Goal: Transaction & Acquisition: Download file/media

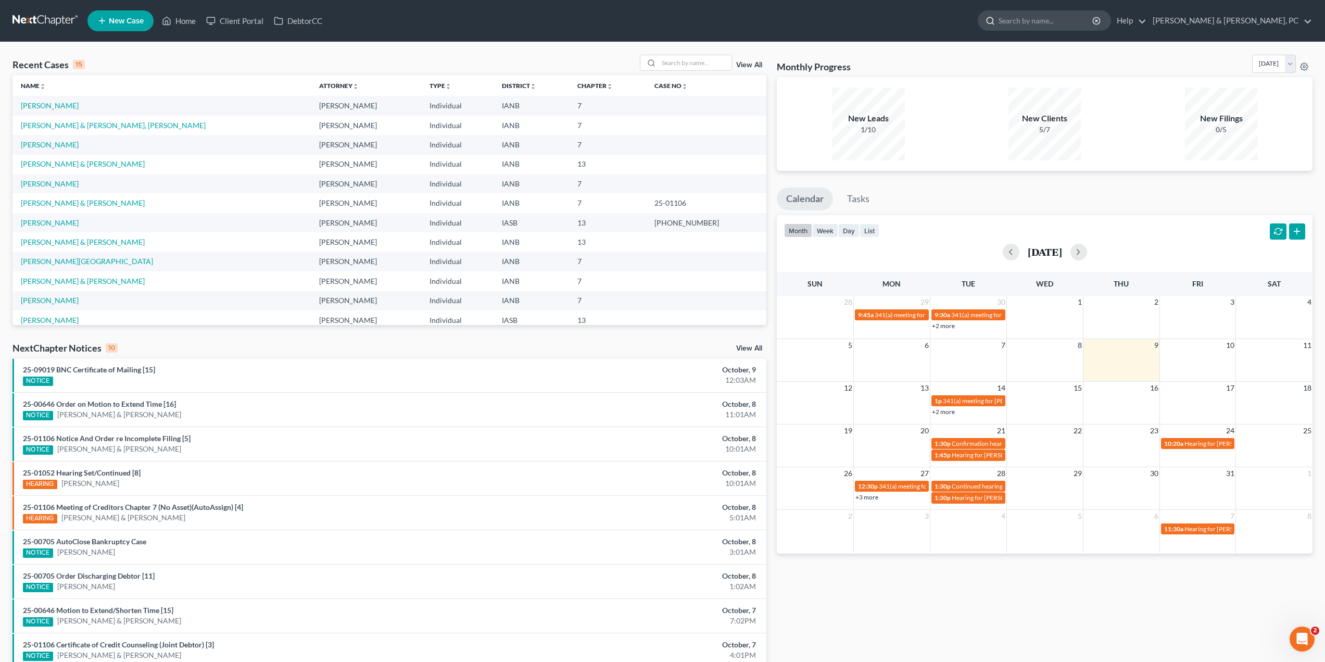
click at [1094, 20] on input "search" at bounding box center [1046, 20] width 95 height 19
type input "[PERSON_NAME]"
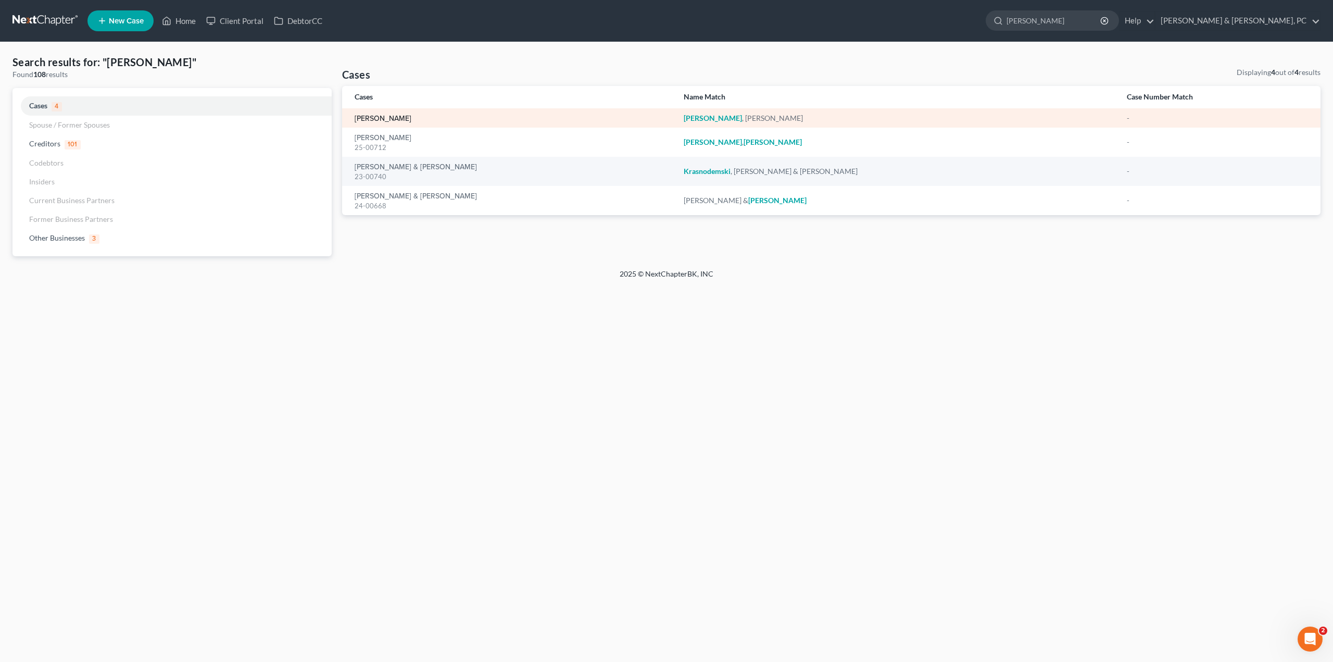
click at [400, 121] on link "[PERSON_NAME]" at bounding box center [383, 118] width 57 height 7
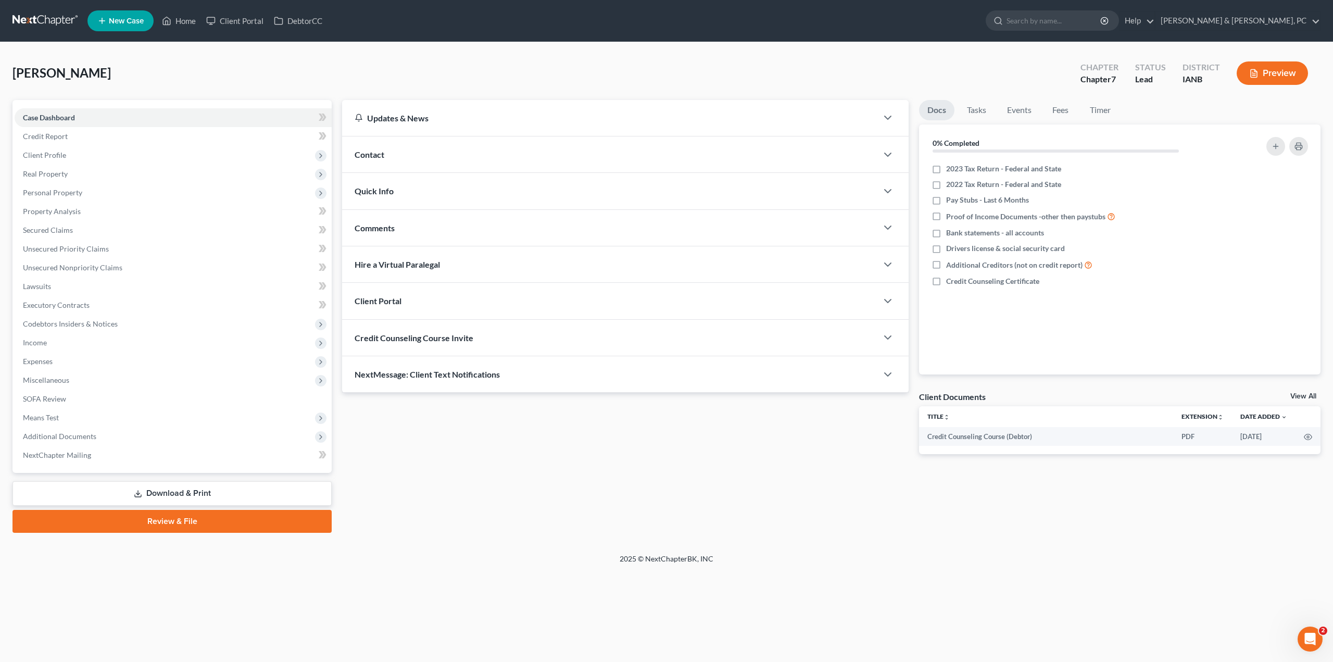
click at [136, 506] on div "Case Dashboard Payments Invoices Payments Payments Credit Report Client Profile" at bounding box center [172, 316] width 330 height 433
click at [140, 493] on icon at bounding box center [138, 493] width 8 height 8
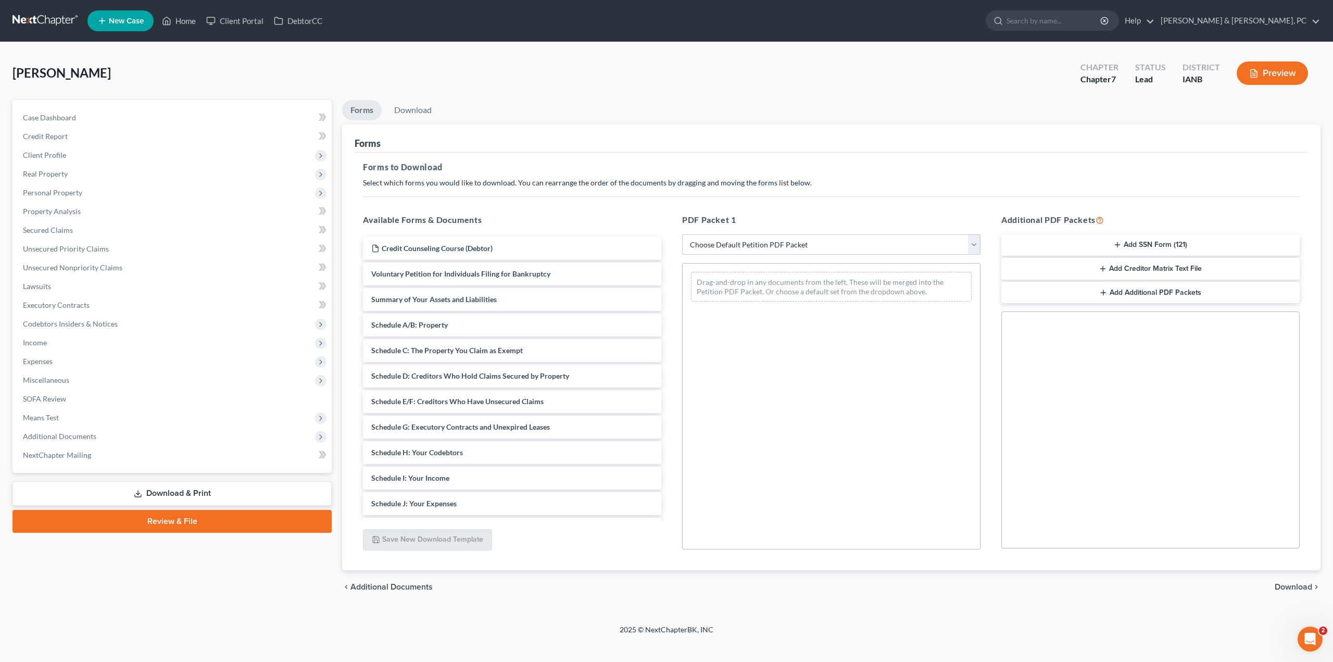
click at [802, 243] on select "Choose Default Petition PDF Packet Complete Bankruptcy Petition (all forms and …" at bounding box center [831, 244] width 298 height 21
click at [753, 245] on select "Choose Default Petition PDF Packet Complete Bankruptcy Petition (all forms and …" at bounding box center [831, 244] width 298 height 21
select select "0"
click at [682, 234] on select "Choose Default Petition PDF Packet Complete Bankruptcy Petition (all forms and …" at bounding box center [831, 244] width 298 height 21
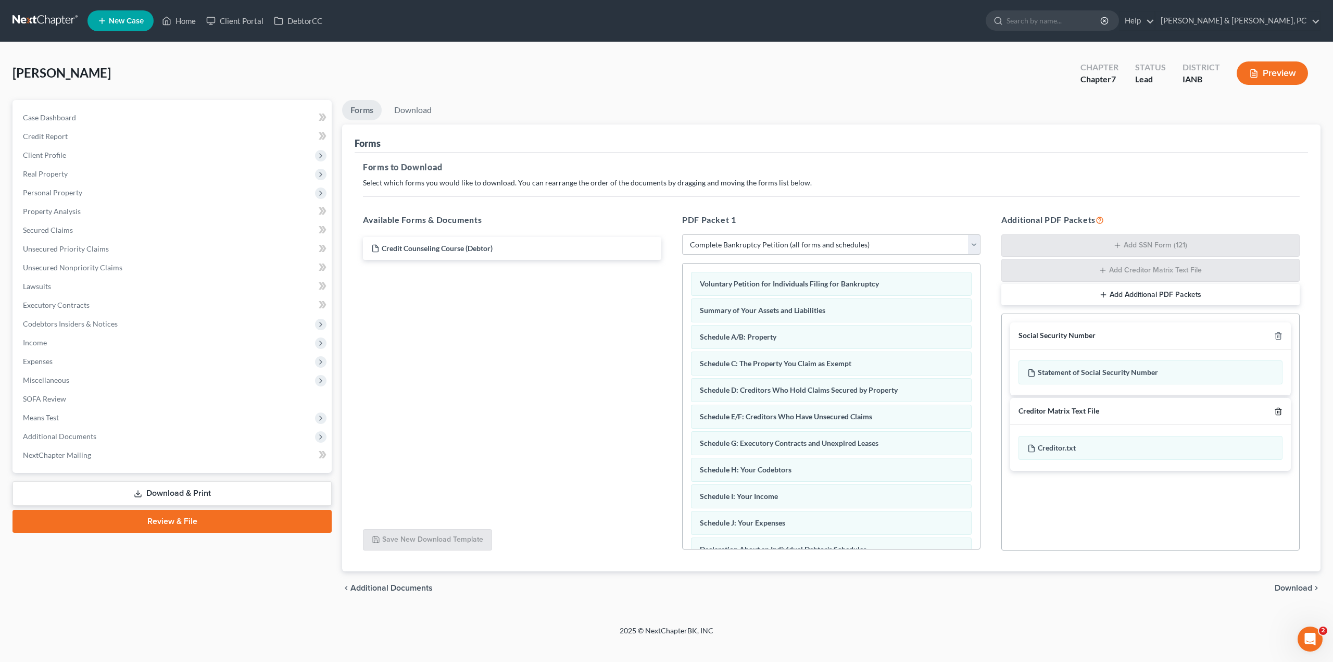
click at [1275, 412] on icon "button" at bounding box center [1278, 411] width 8 height 8
click at [1303, 587] on span "Download" at bounding box center [1293, 587] width 37 height 8
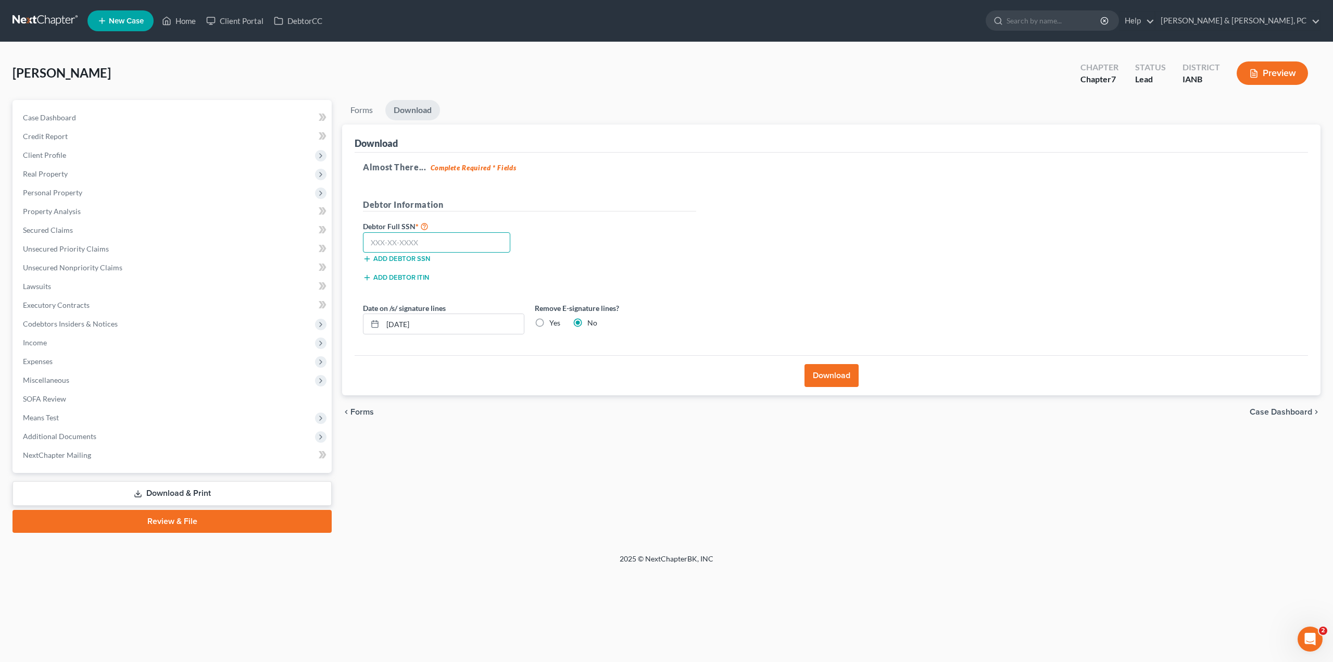
click at [459, 245] on input "text" at bounding box center [436, 242] width 147 height 21
click at [418, 241] on input "text" at bounding box center [436, 242] width 147 height 21
paste input "483-23-1680"
type input "483-23-1680"
click at [710, 241] on div "Almost There... Complete Required * Fields Debtor Information Debtor Full SSN *…" at bounding box center [831, 254] width 953 height 203
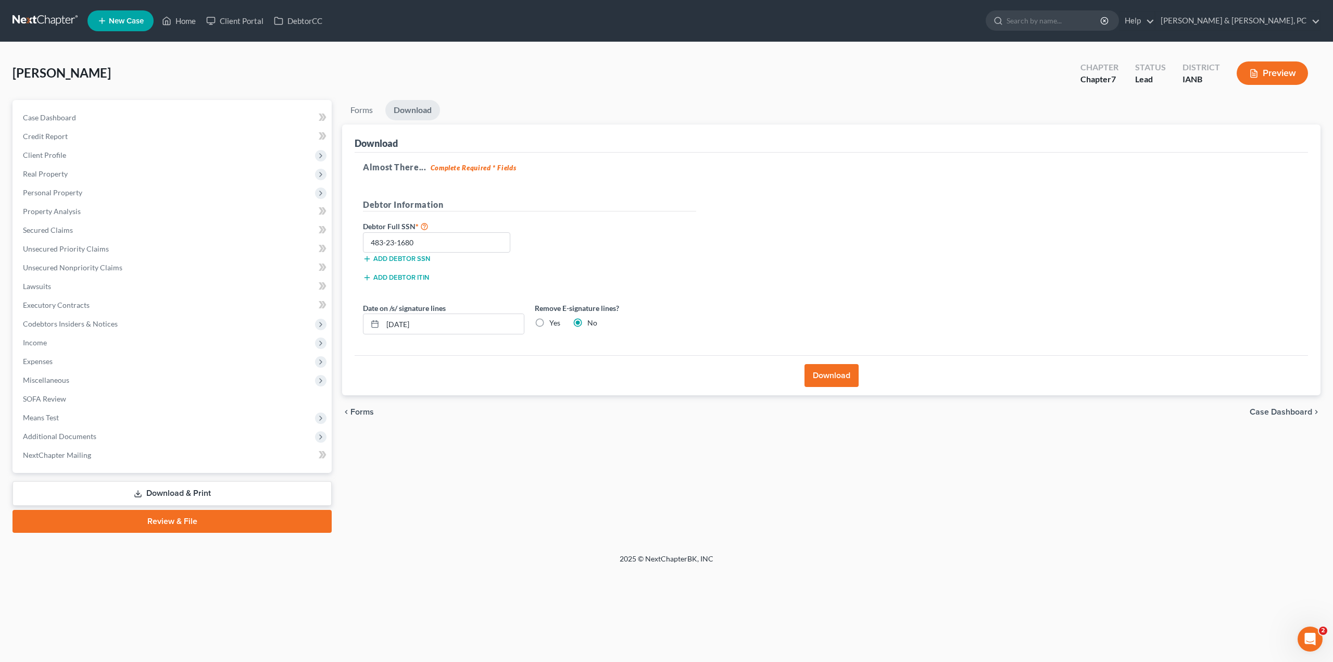
click at [549, 323] on label "Yes" at bounding box center [554, 323] width 11 height 10
click at [553, 323] on input "Yes" at bounding box center [556, 321] width 7 height 7
radio input "true"
radio input "false"
click at [827, 375] on button "Download" at bounding box center [831, 375] width 54 height 23
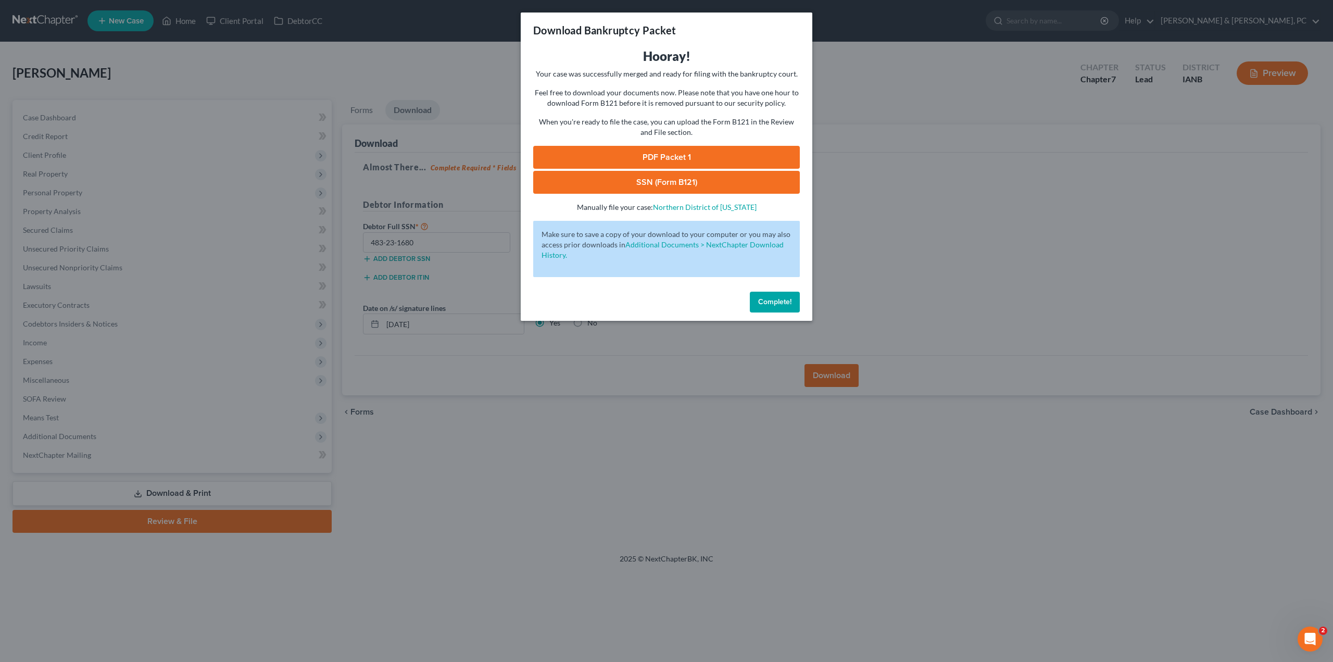
click at [671, 161] on link "PDF Packet 1" at bounding box center [666, 157] width 267 height 23
click at [667, 181] on link "SSN (Form B121)" at bounding box center [666, 182] width 267 height 23
click at [927, 66] on div "Download Bankruptcy Packet Hooray! Your case was successfully merged and ready …" at bounding box center [666, 331] width 1333 height 662
